Goal: Find specific page/section: Find specific page/section

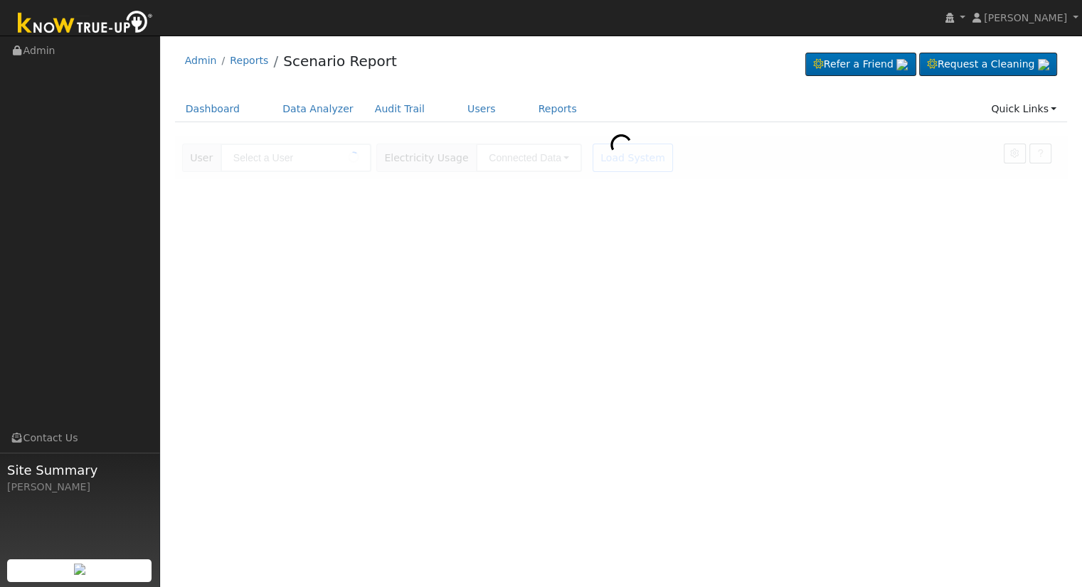
type input "[PERSON_NAME]"
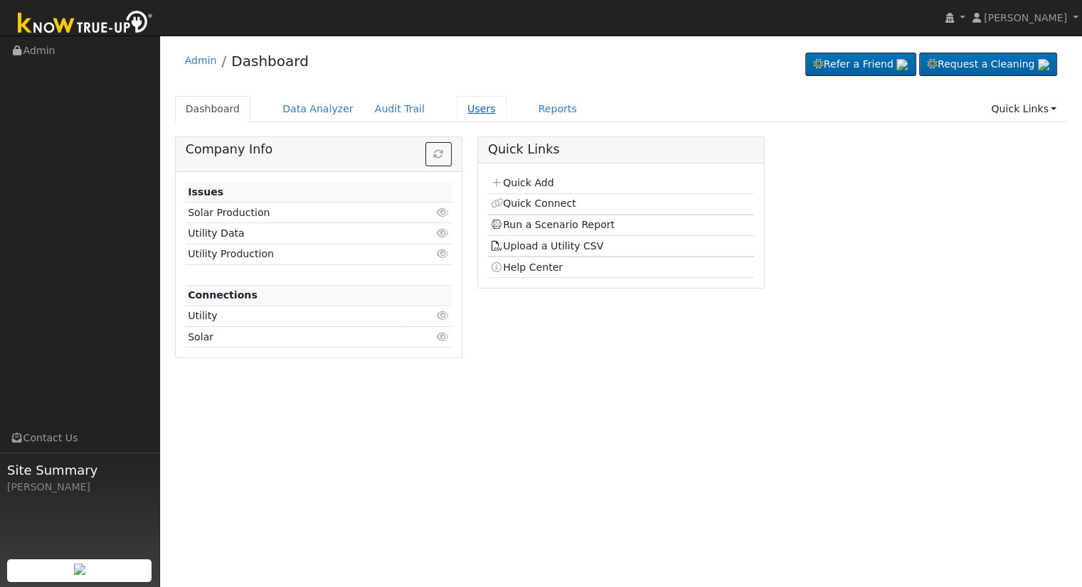
click at [468, 107] on link "Users" at bounding box center [482, 109] width 50 height 26
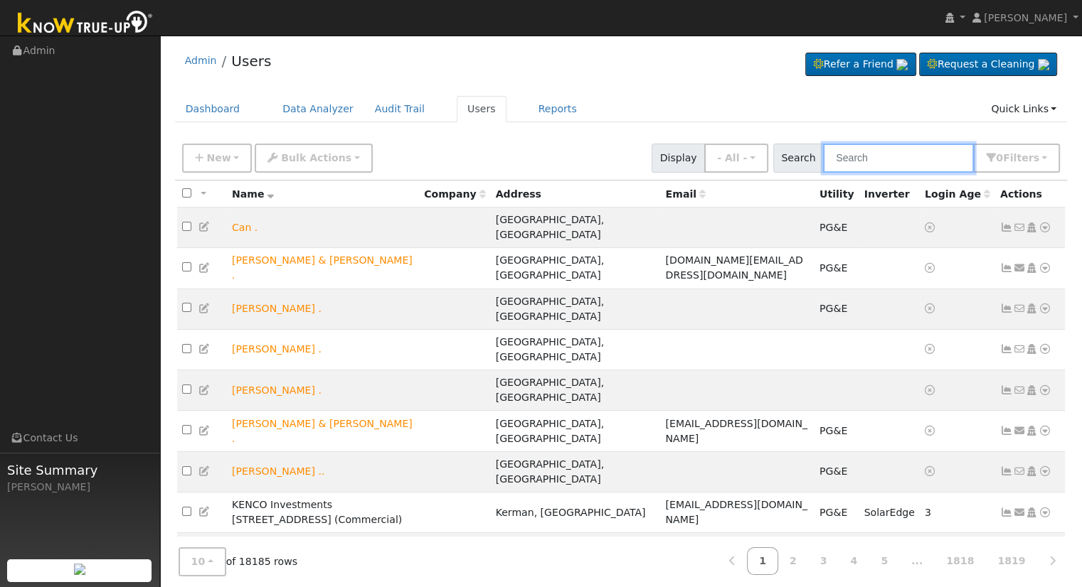
click at [899, 161] on input "text" at bounding box center [898, 158] width 151 height 29
type input "[PERSON_NAME]"
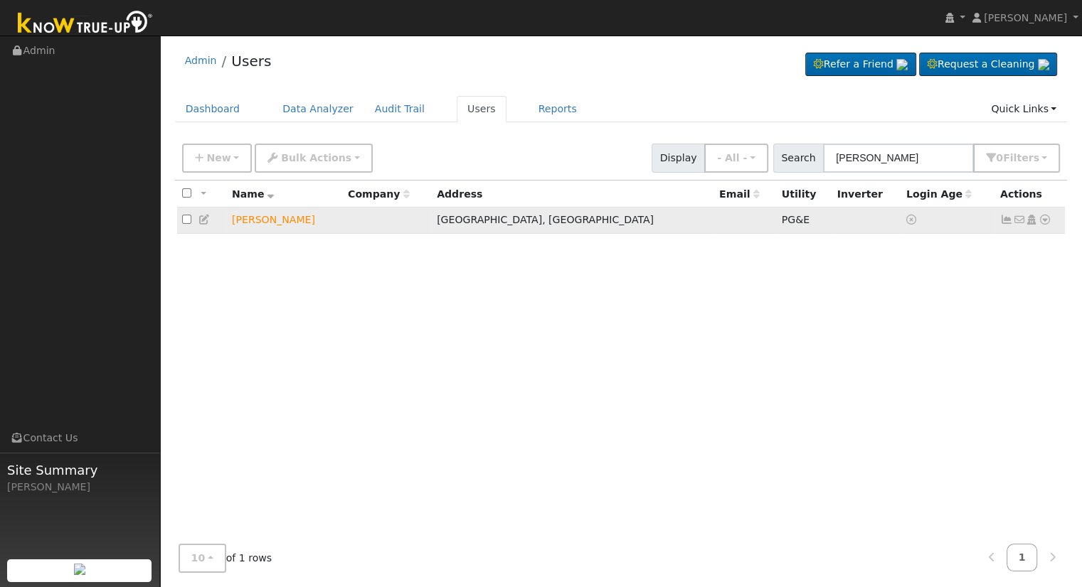
click at [1044, 217] on icon at bounding box center [1044, 220] width 13 height 10
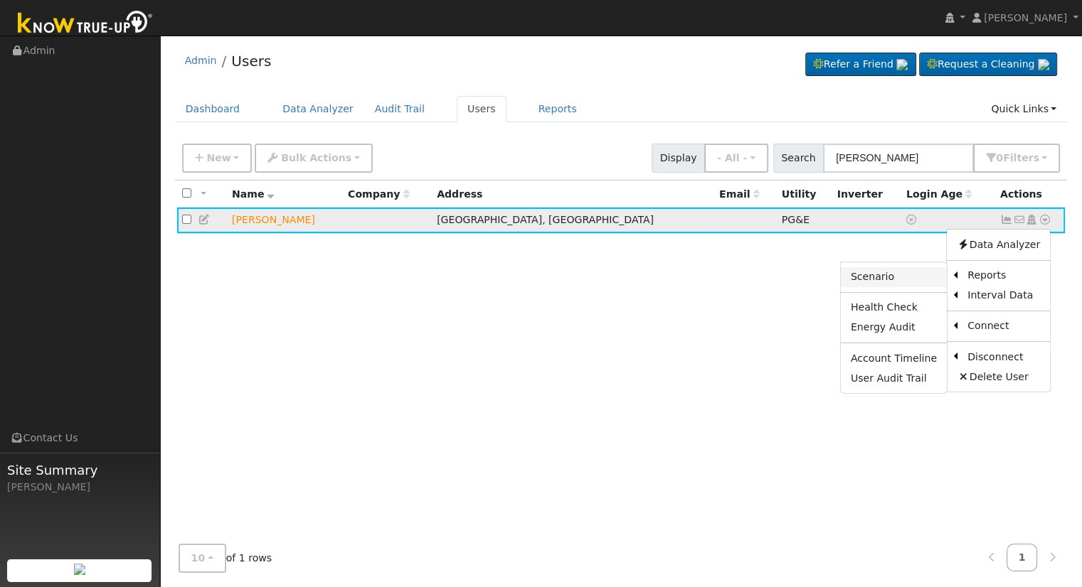
click at [857, 280] on link "Scenario" at bounding box center [894, 277] width 106 height 20
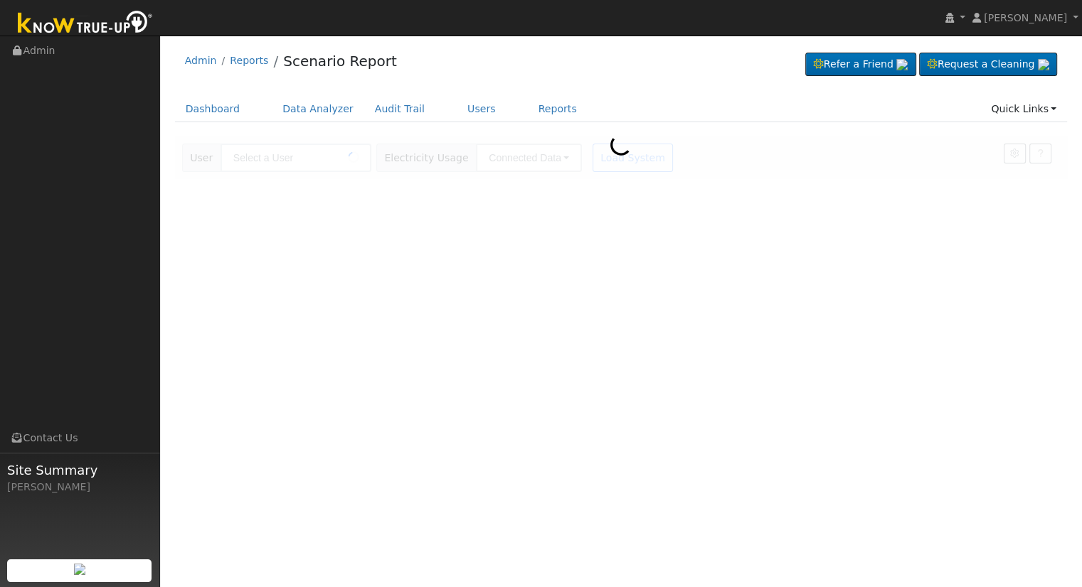
type input "[PERSON_NAME]"
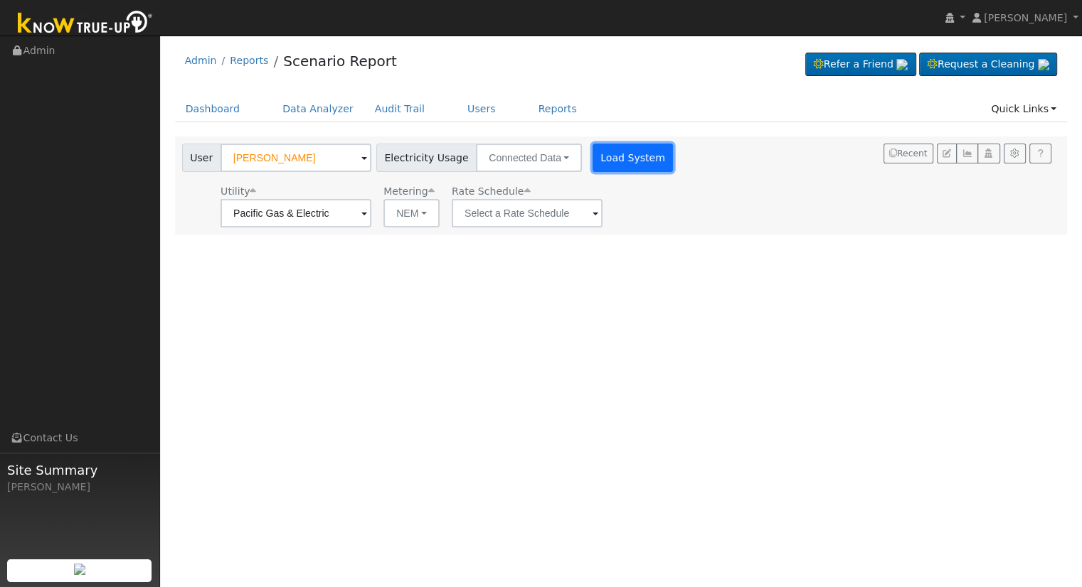
click at [596, 160] on button "Load System" at bounding box center [632, 158] width 81 height 28
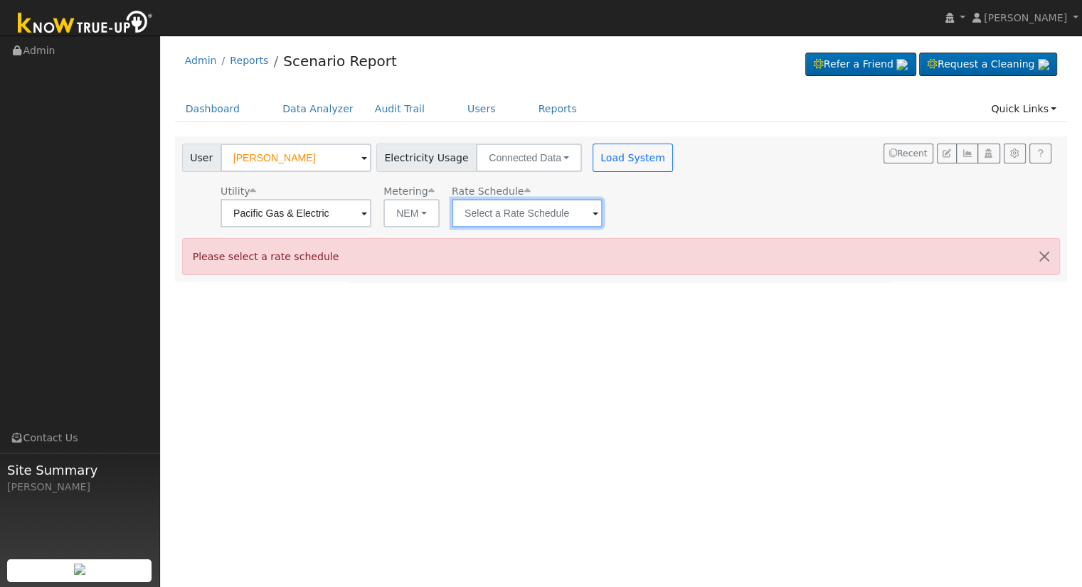
click at [565, 208] on input "text" at bounding box center [527, 213] width 151 height 28
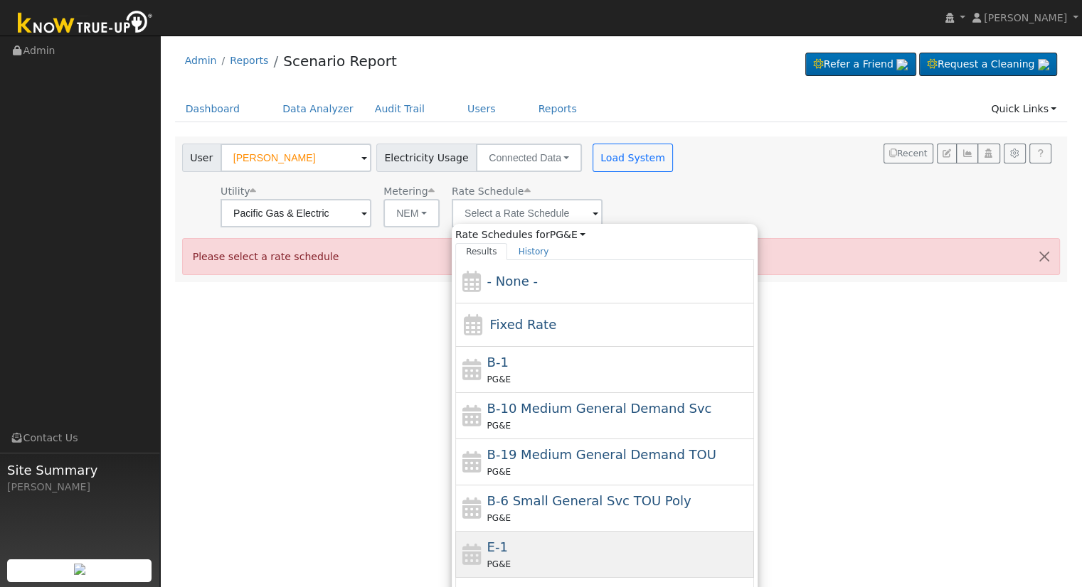
click at [544, 559] on div "PG&E" at bounding box center [619, 564] width 264 height 15
type input "E-1"
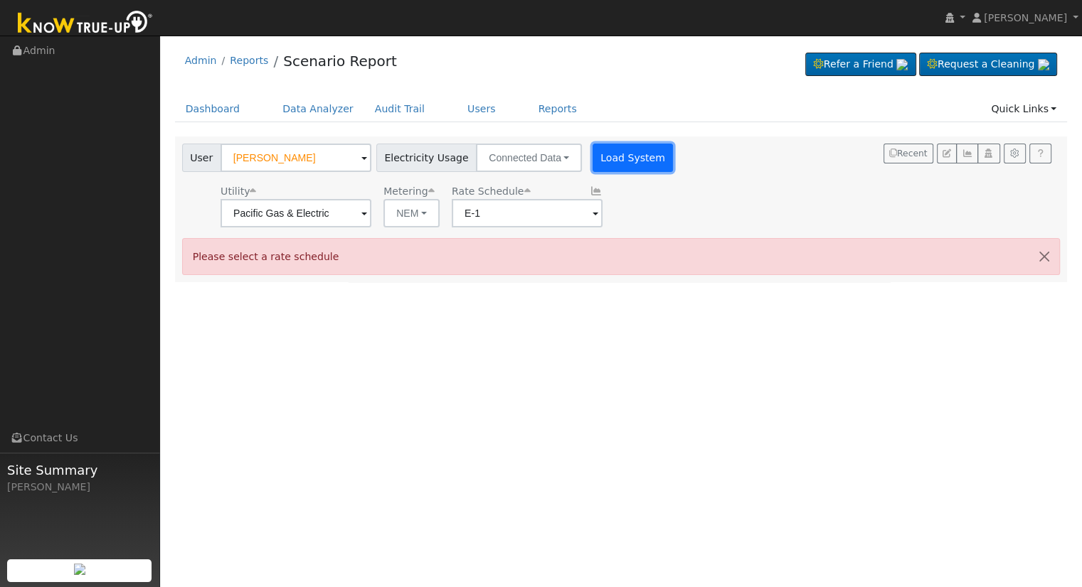
click at [634, 147] on button "Load System" at bounding box center [632, 158] width 81 height 28
